Goal: Task Accomplishment & Management: Manage account settings

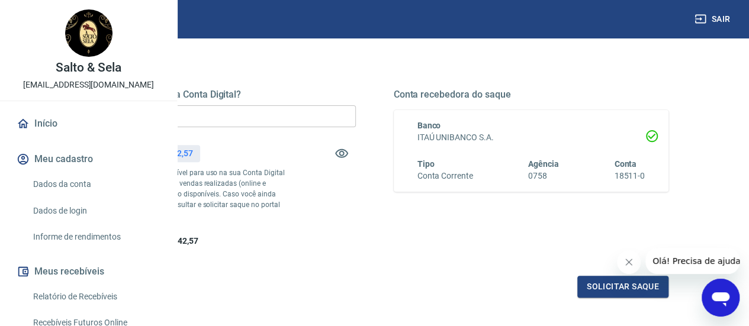
scroll to position [178, 0]
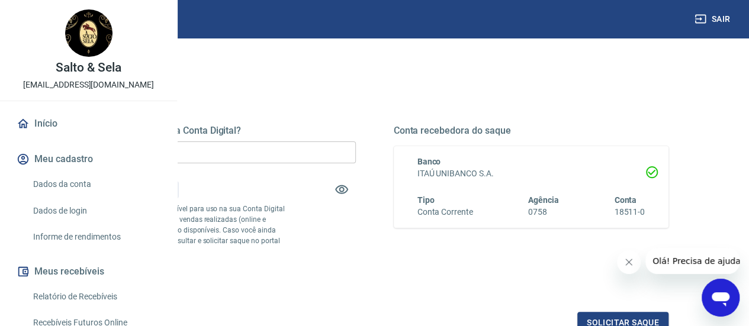
scroll to position [118, 0]
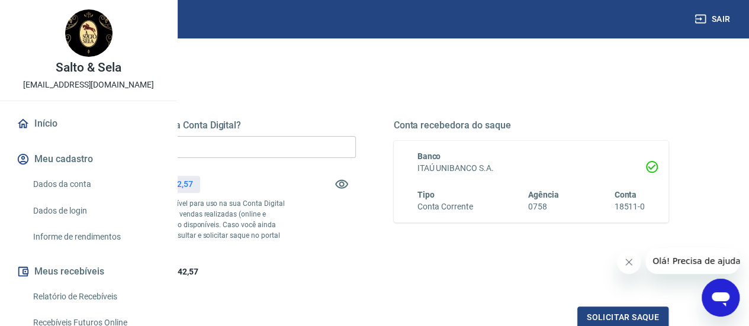
click at [318, 152] on input "R$ 0,00" at bounding box center [218, 147] width 275 height 22
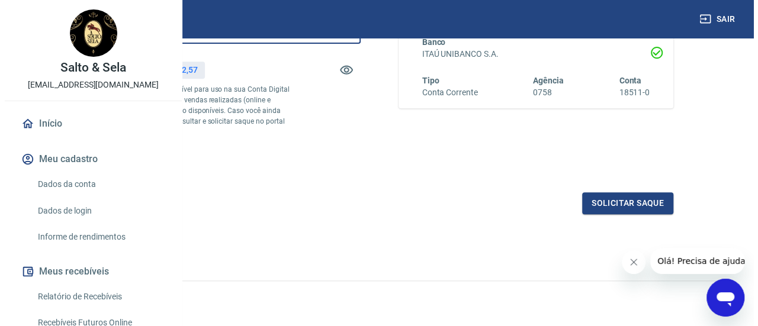
scroll to position [279, 0]
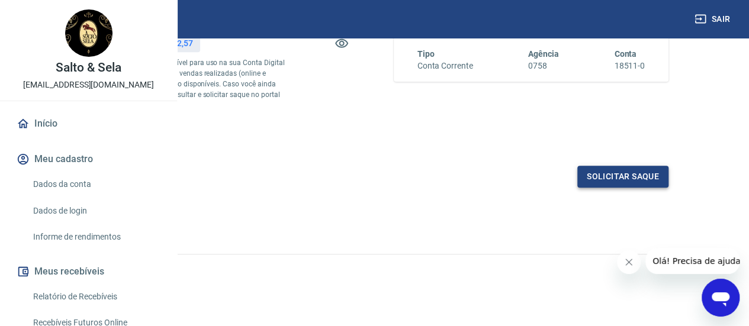
type input "R$ 10.142,57"
click at [640, 183] on button "Solicitar saque" at bounding box center [622, 177] width 91 height 22
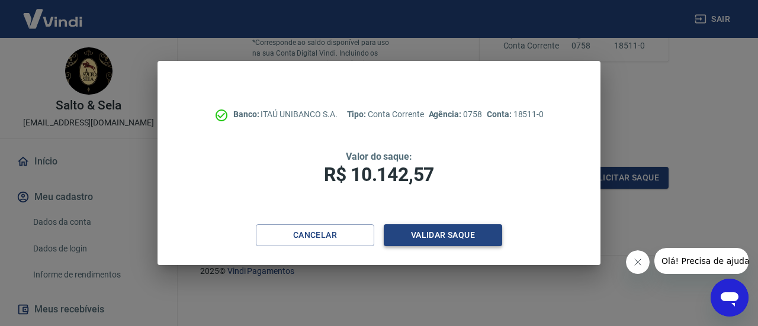
click at [434, 236] on button "Validar saque" at bounding box center [443, 235] width 118 height 22
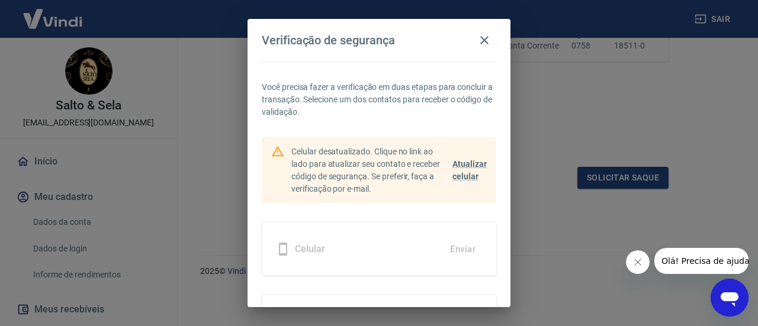
scroll to position [84, 0]
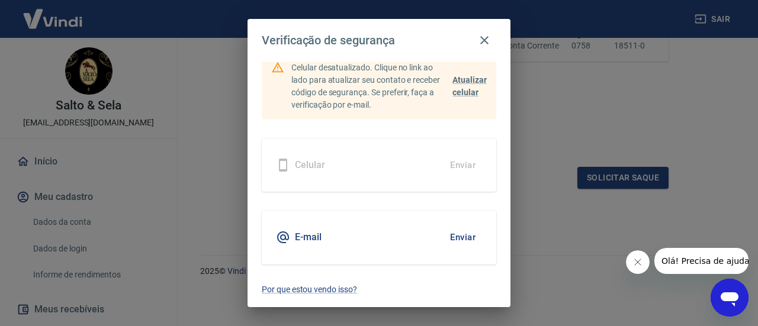
click at [450, 239] on button "Enviar" at bounding box center [462, 237] width 38 height 25
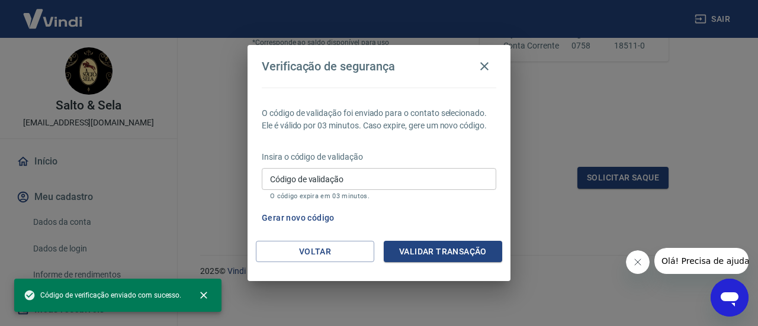
click at [348, 186] on input "Código de validação" at bounding box center [379, 179] width 234 height 22
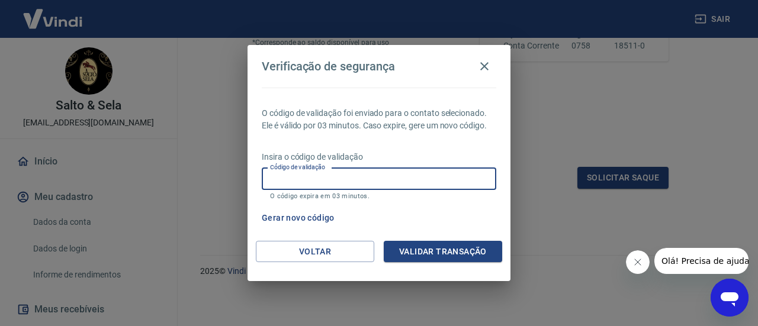
paste input "548330"
type input "548330"
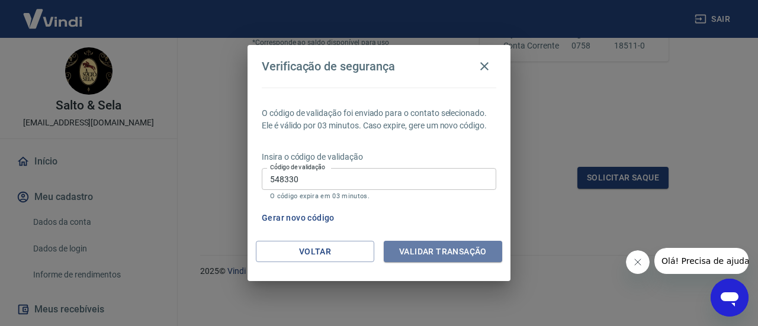
click at [412, 250] on button "Validar transação" at bounding box center [443, 252] width 118 height 22
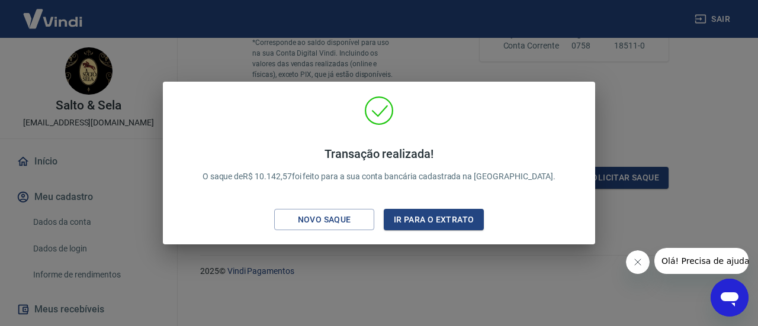
click at [416, 252] on div "Transação realizada! O saque de R$ 10.142,57 foi feito para a sua conta bancári…" at bounding box center [379, 163] width 758 height 326
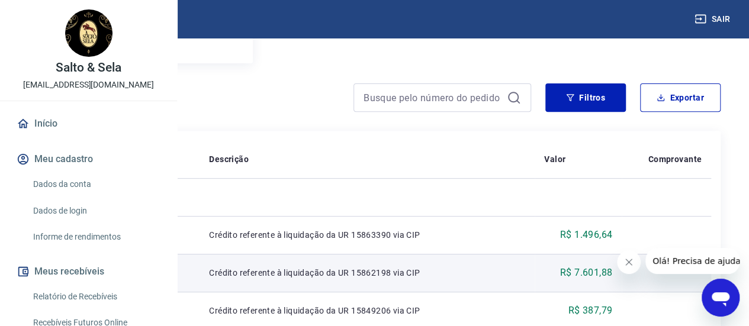
scroll to position [187, 0]
